Goal: Information Seeking & Learning: Understand process/instructions

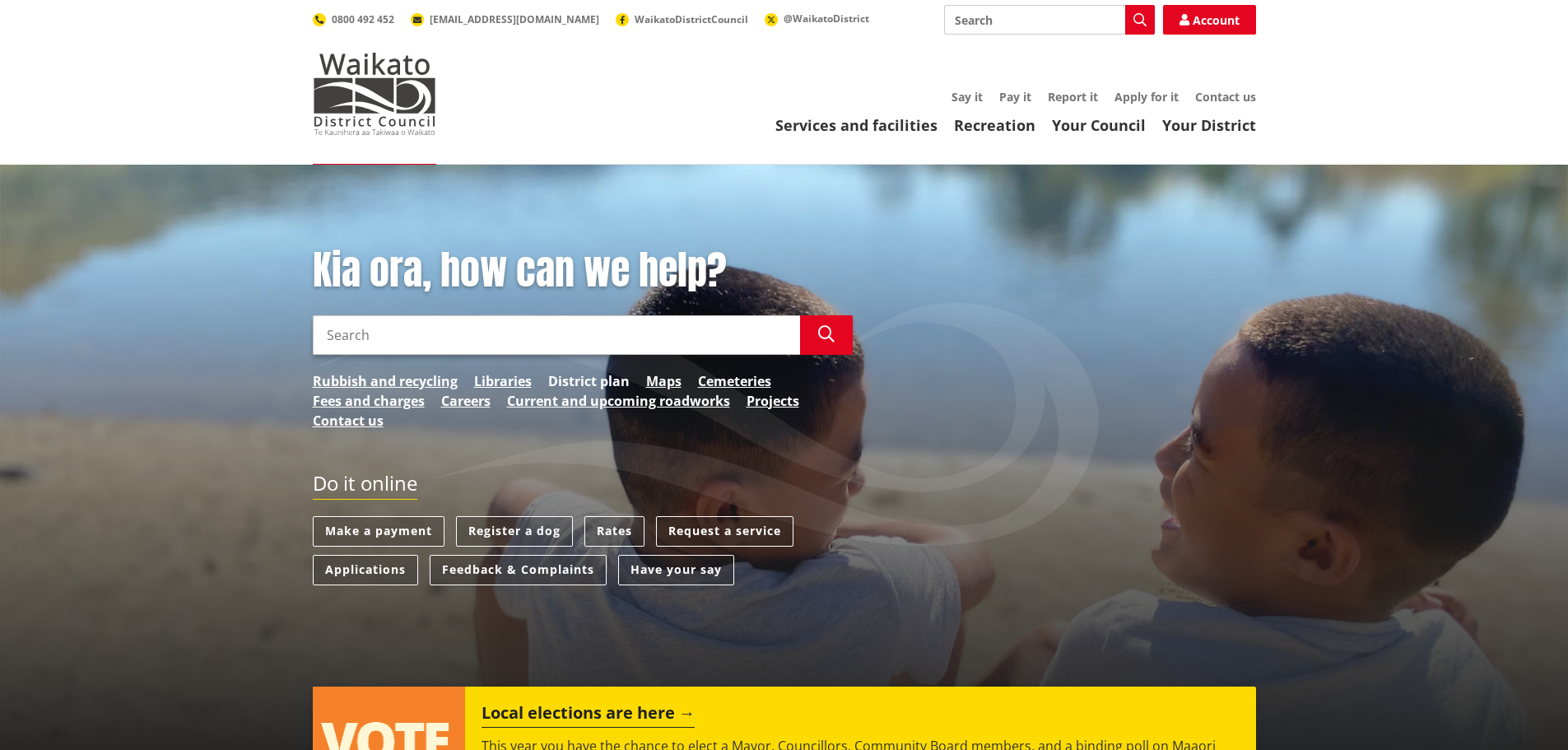
click at [580, 382] on link "District plan" at bounding box center [588, 380] width 81 height 19
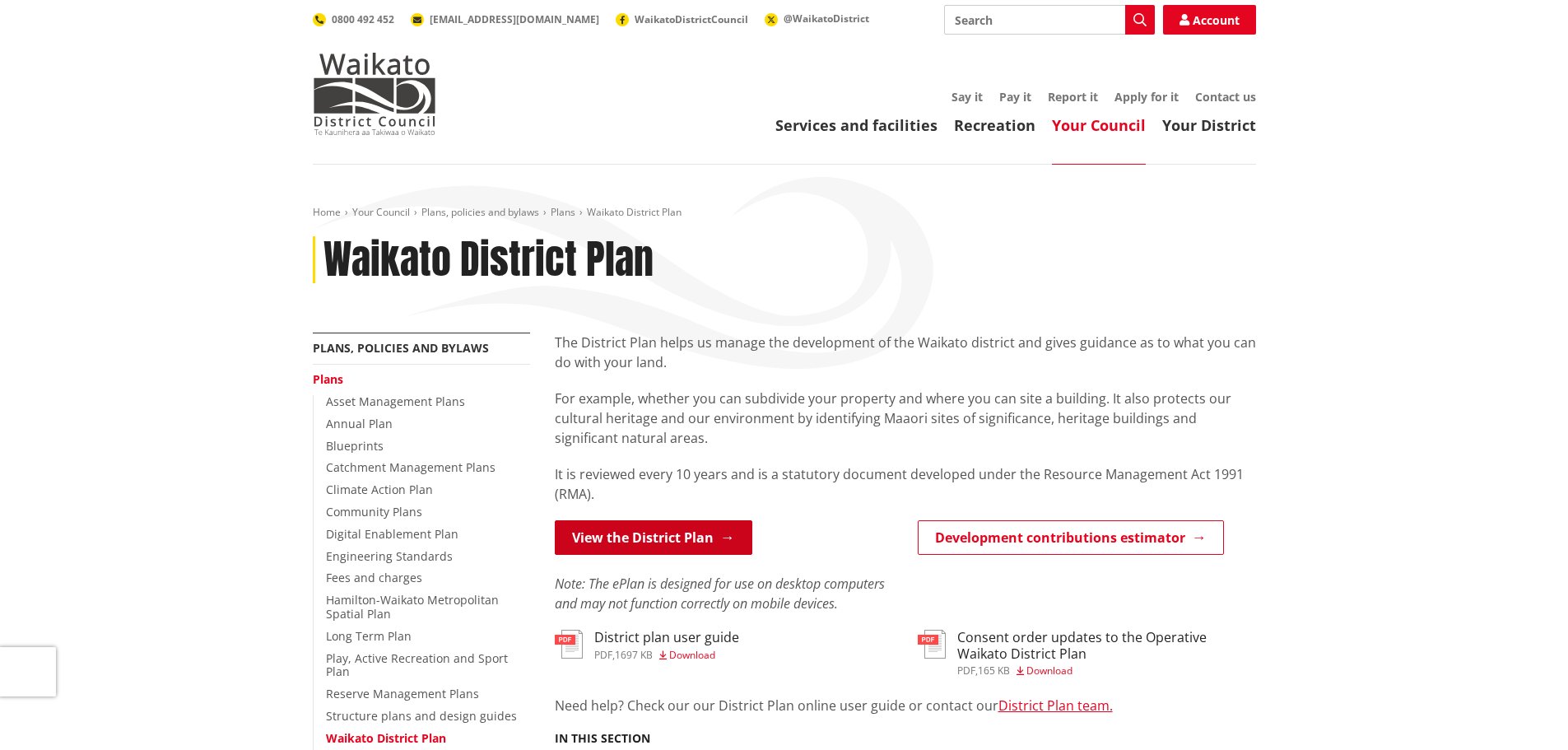
click at [645, 529] on link "View the District Plan" at bounding box center [653, 537] width 197 height 34
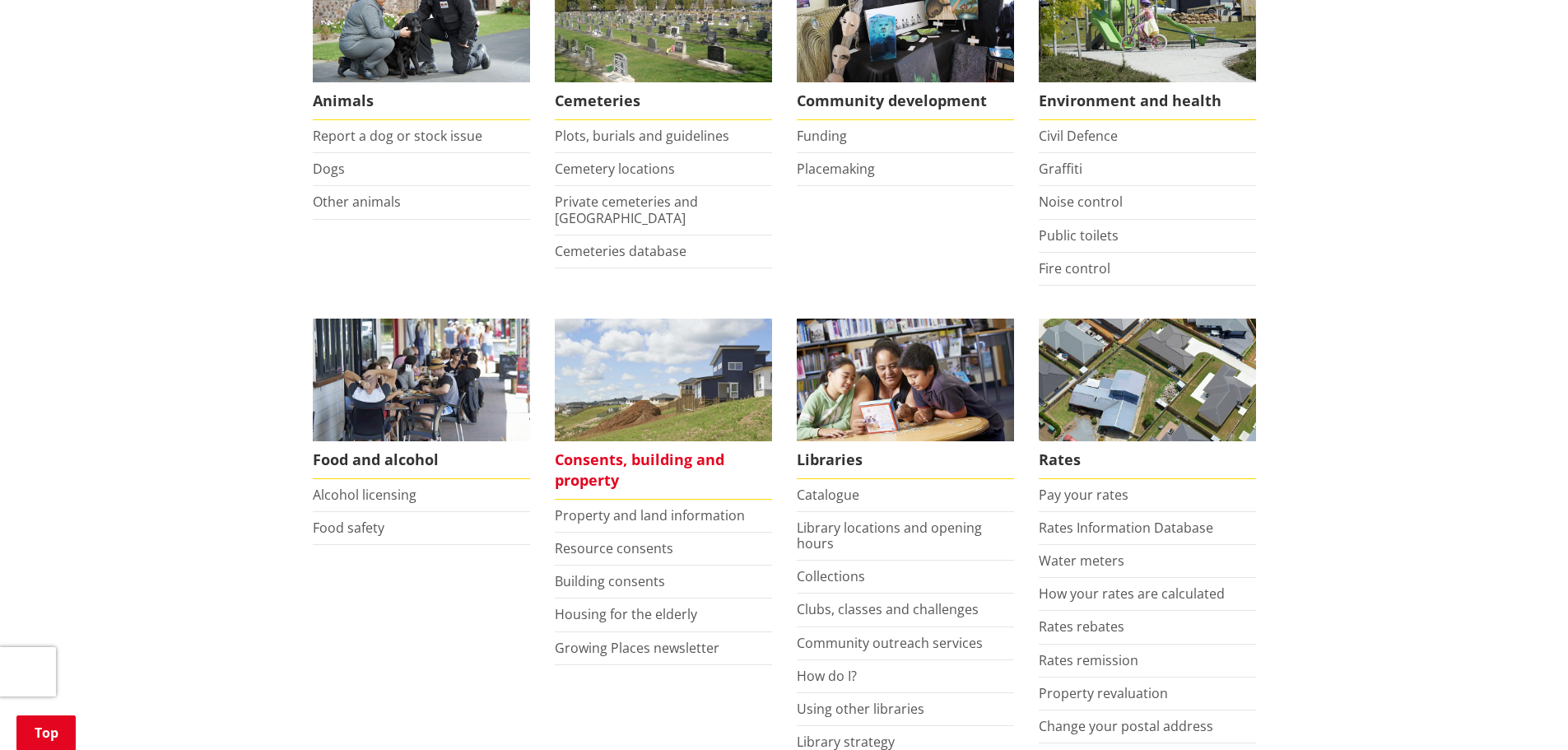
scroll to position [411, 0]
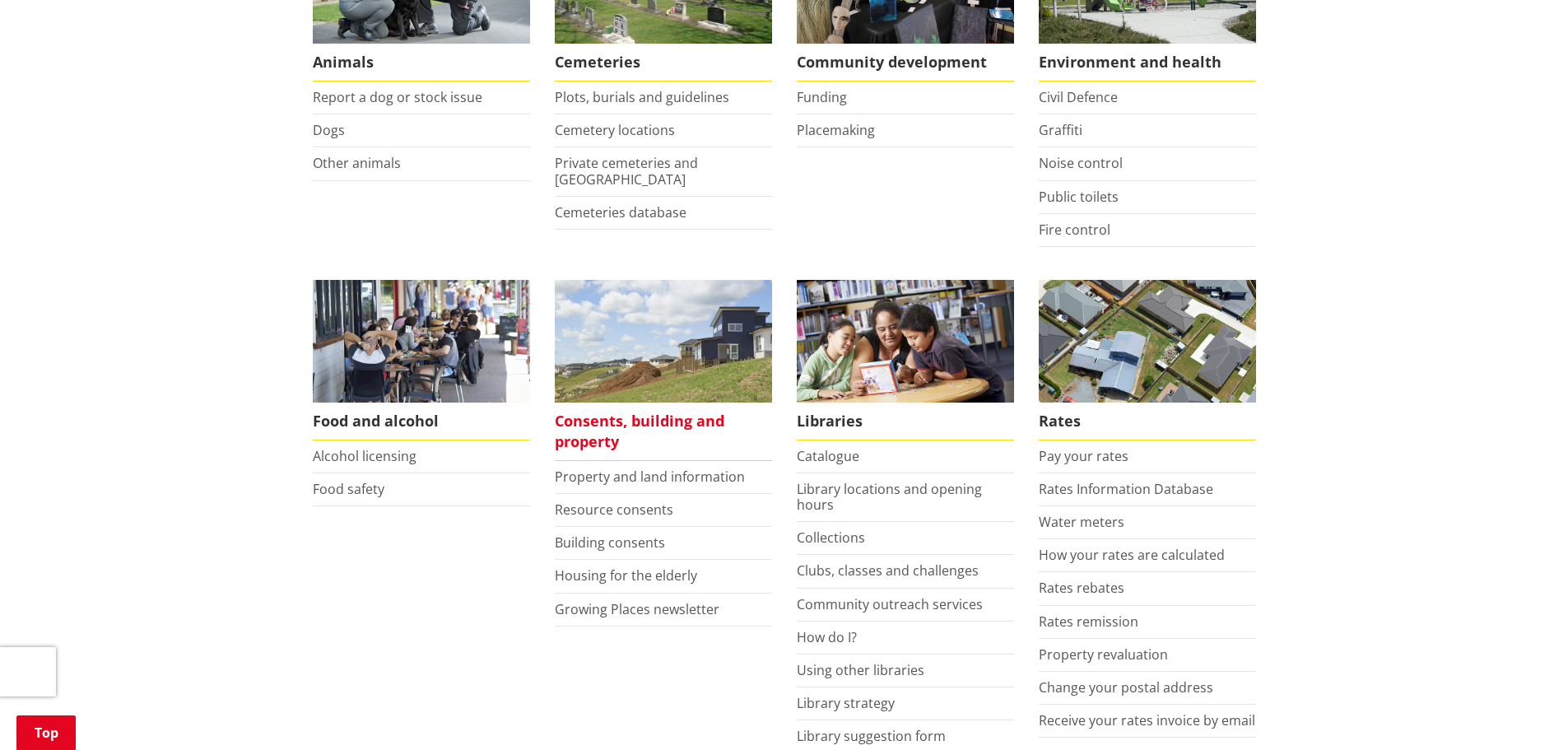
click at [600, 425] on span "Consents, building and property" at bounding box center [663, 431] width 218 height 58
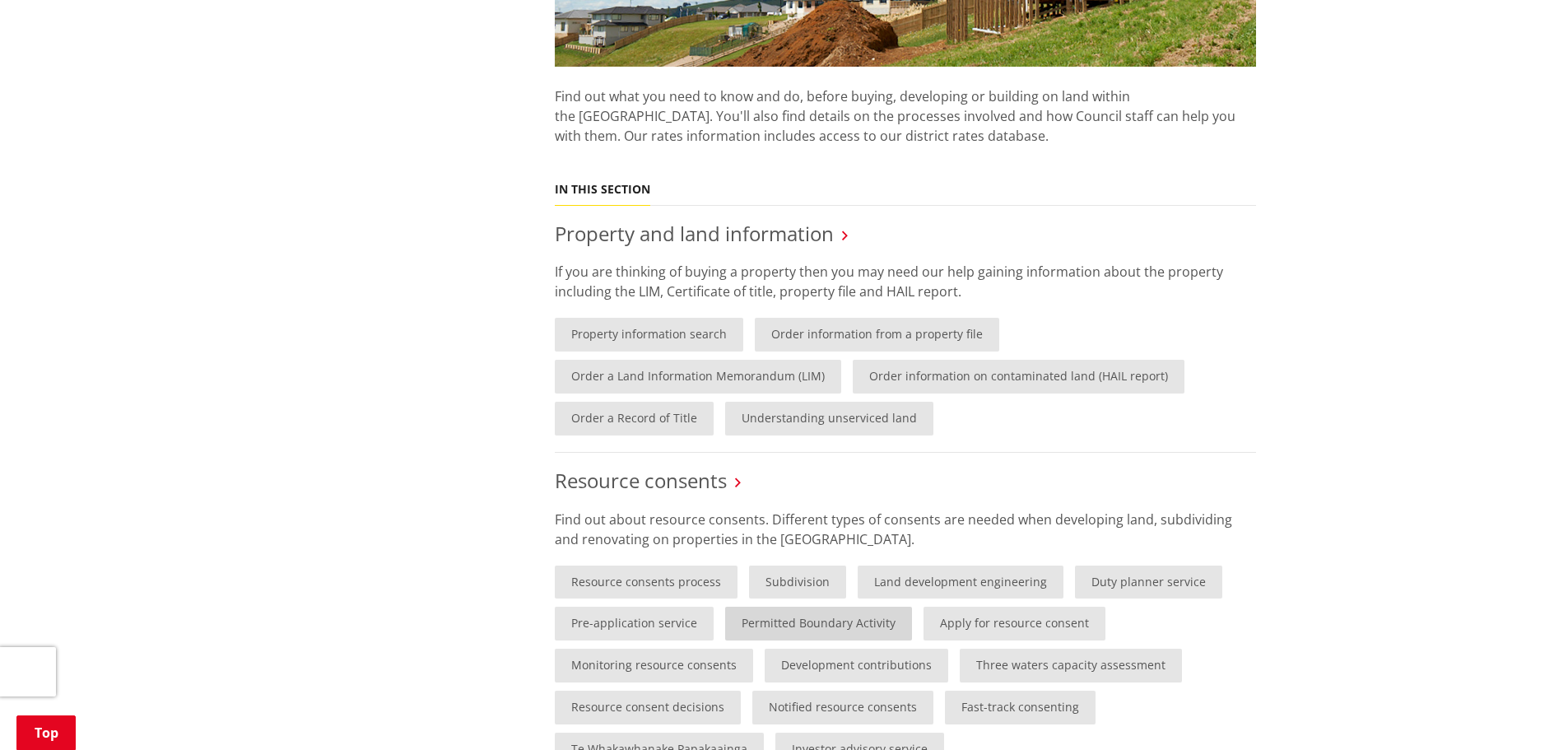
scroll to position [988, 0]
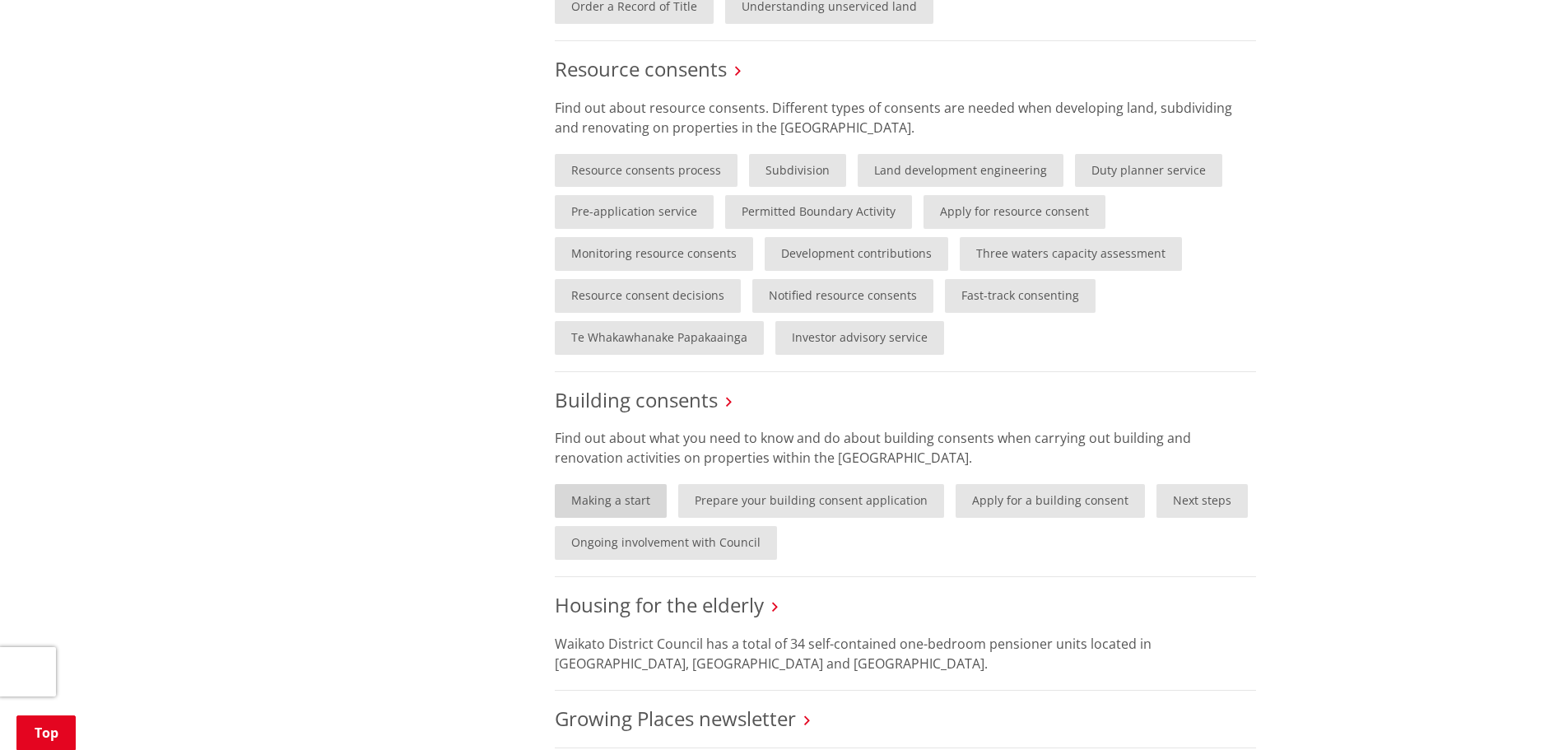
click at [605, 503] on link "Making a start" at bounding box center [610, 501] width 112 height 34
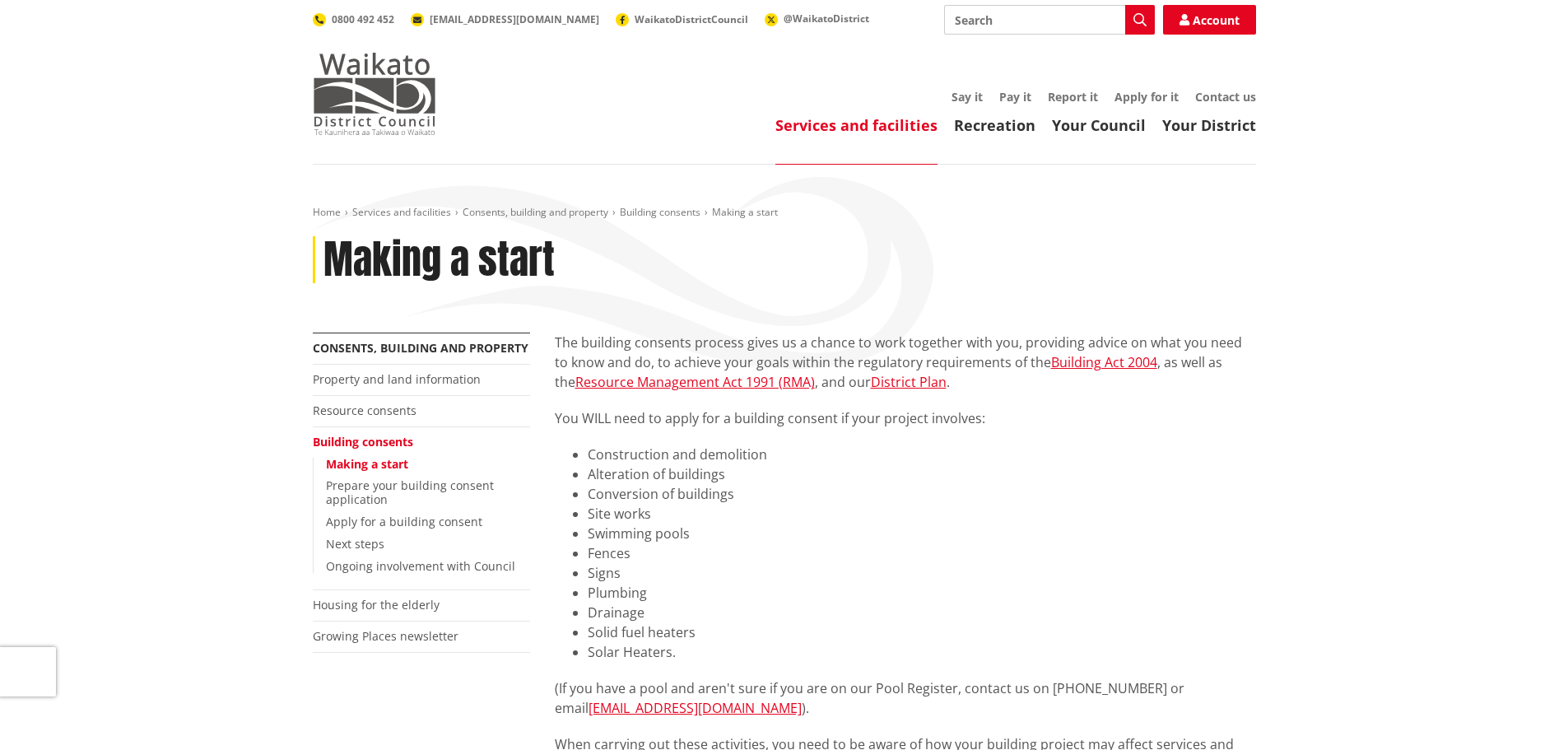
click at [371, 110] on img at bounding box center [374, 93] width 124 height 82
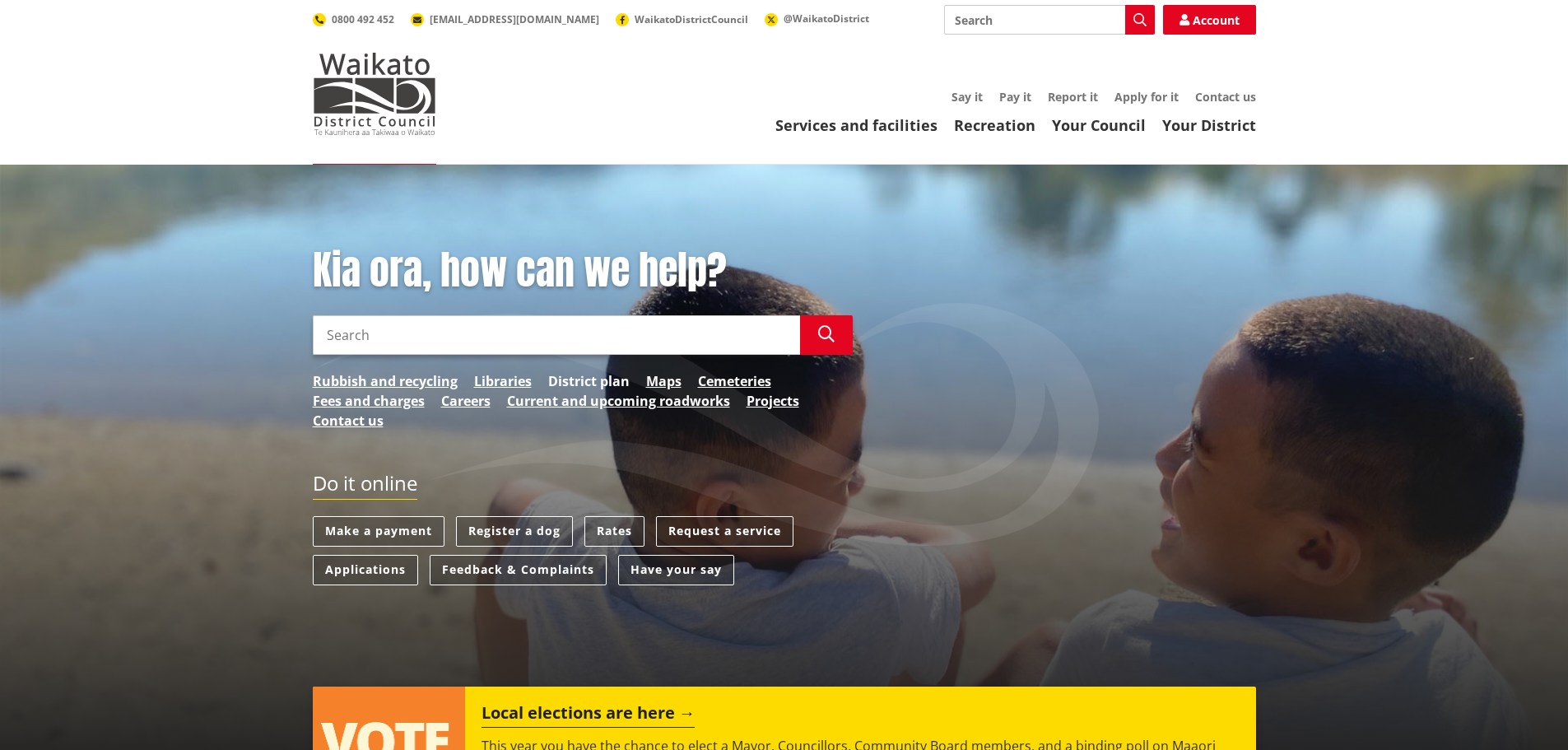
click at [578, 377] on link "District plan" at bounding box center [588, 380] width 81 height 19
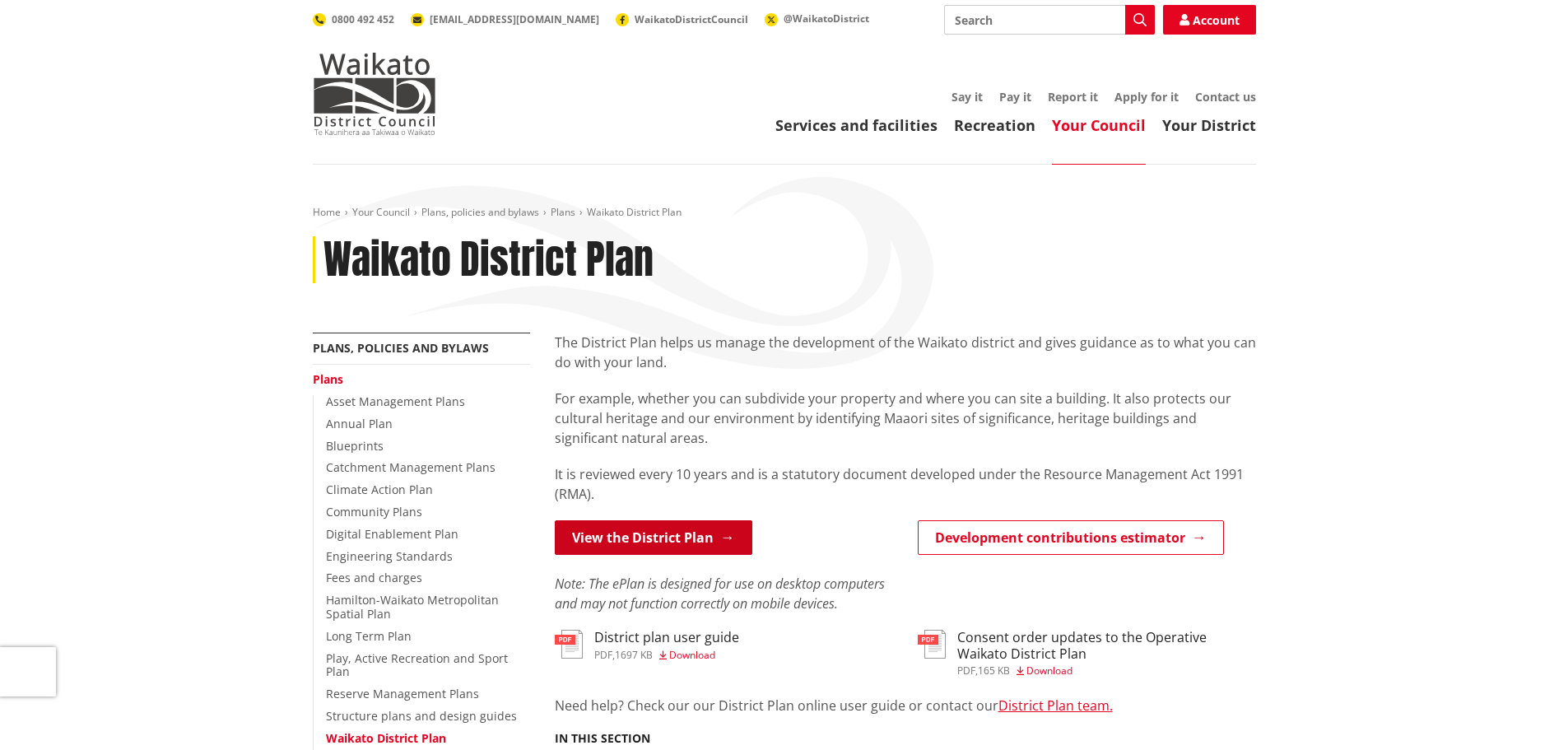
click at [645, 529] on link "View the District Plan" at bounding box center [653, 537] width 197 height 34
